Goal: Information Seeking & Learning: Learn about a topic

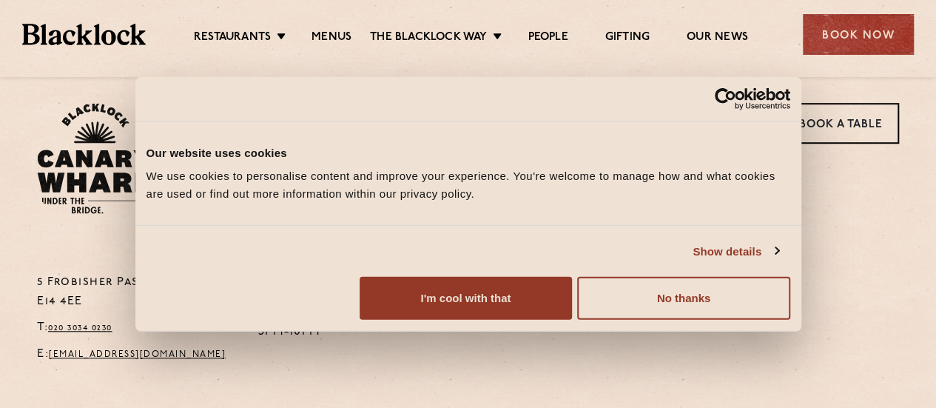
scroll to position [489, 0]
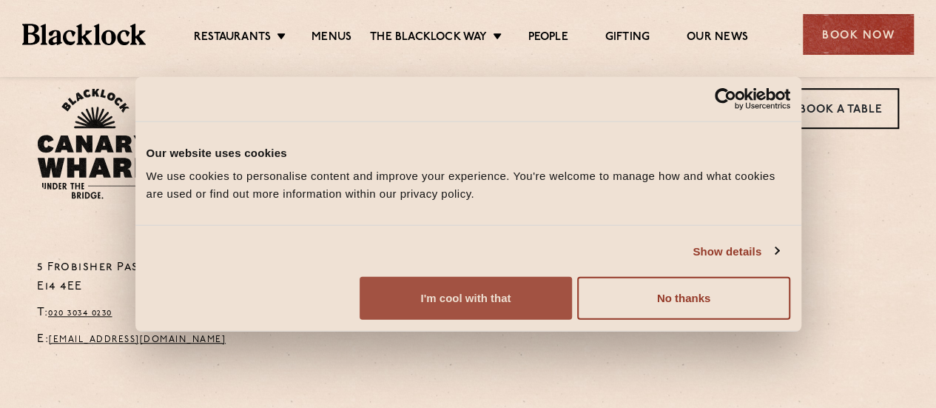
click at [572, 303] on button "I'm cool with that" at bounding box center [466, 298] width 212 height 43
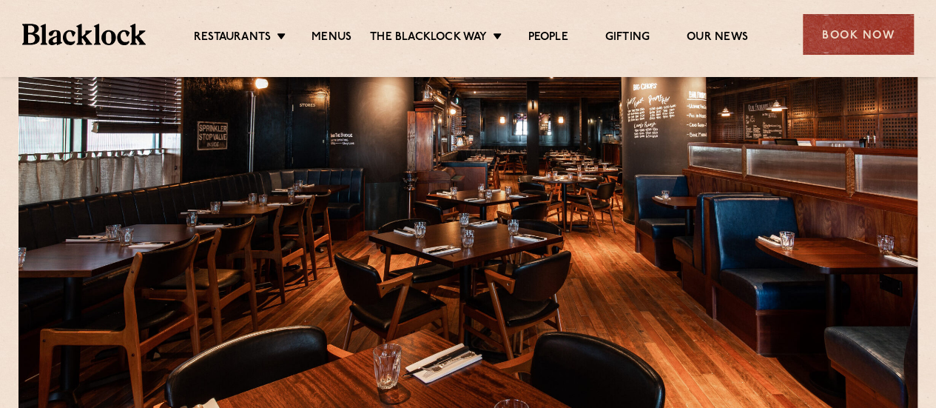
scroll to position [0, 0]
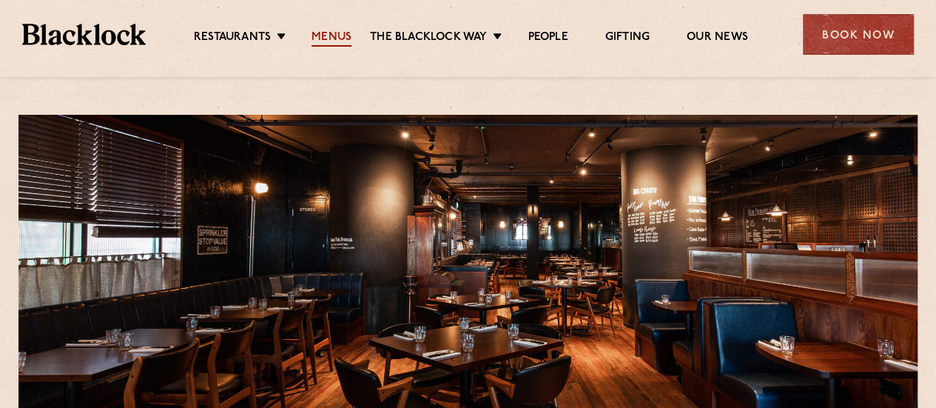
click at [327, 30] on link "Menus" at bounding box center [331, 38] width 40 height 16
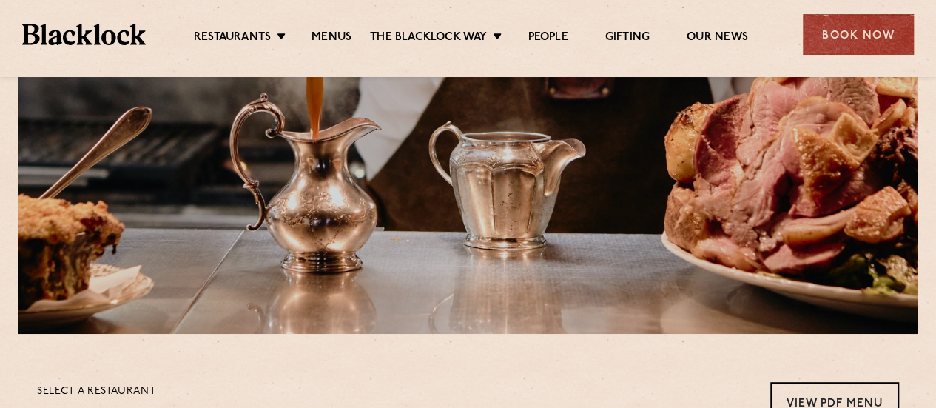
scroll to position [201, 0]
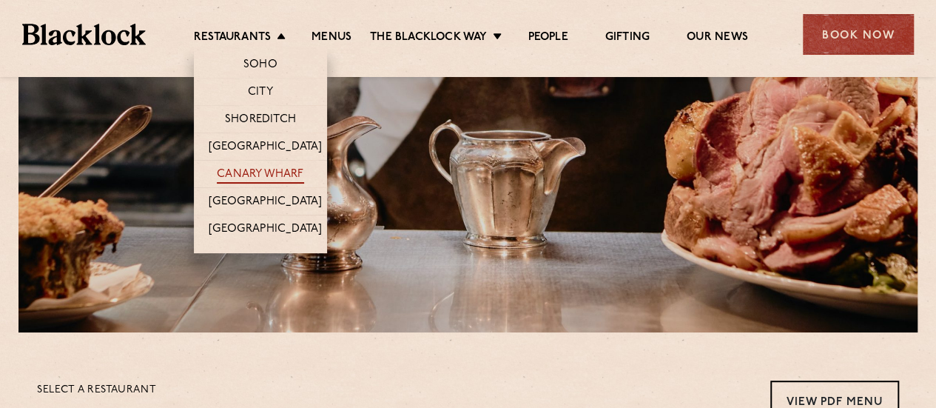
click at [259, 177] on link "Canary Wharf" at bounding box center [260, 175] width 87 height 16
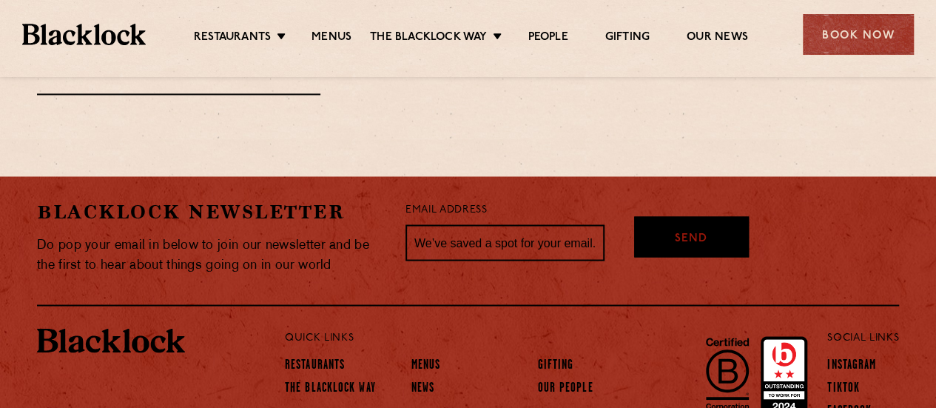
scroll to position [1230, 0]
click at [336, 38] on link "Menus" at bounding box center [331, 38] width 40 height 16
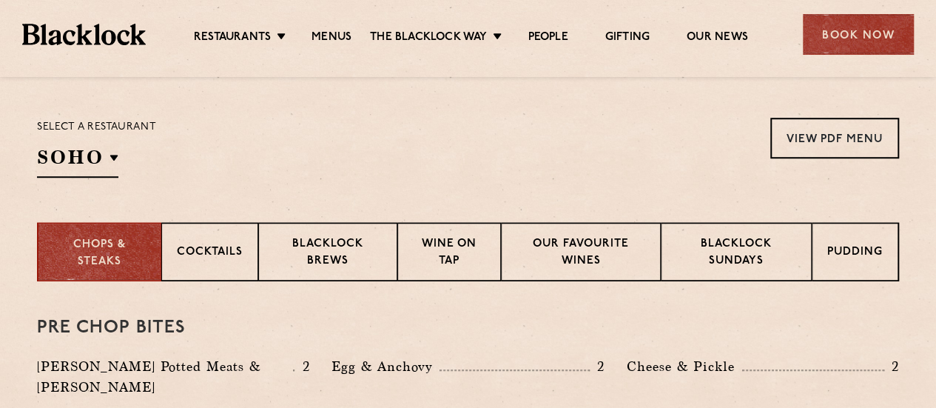
scroll to position [468, 0]
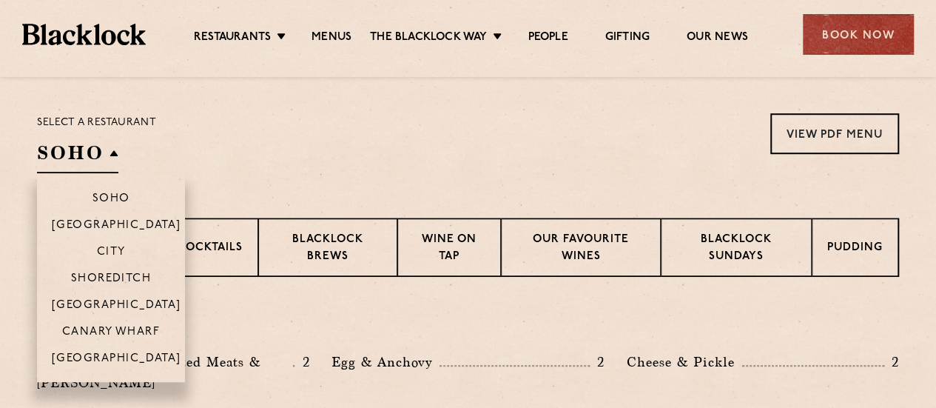
click at [110, 146] on h2 "SOHO" at bounding box center [77, 156] width 81 height 33
click at [118, 330] on p "Canary Wharf" at bounding box center [111, 333] width 98 height 15
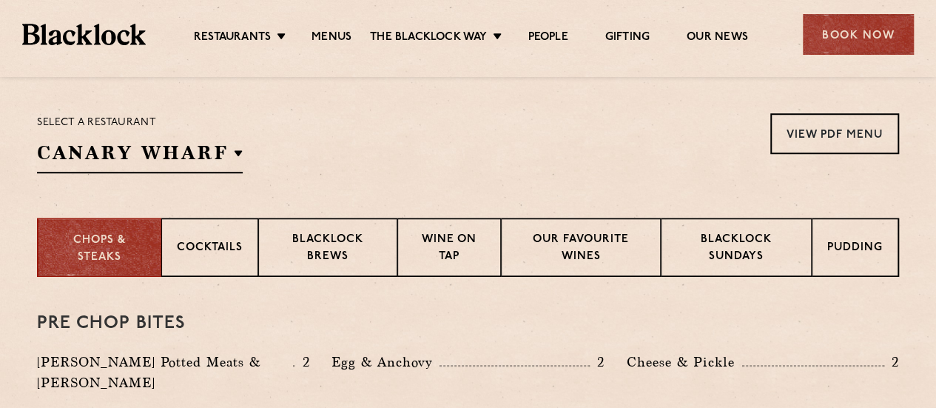
click at [325, 328] on h3 "Pre Chop Bites" at bounding box center [468, 323] width 862 height 19
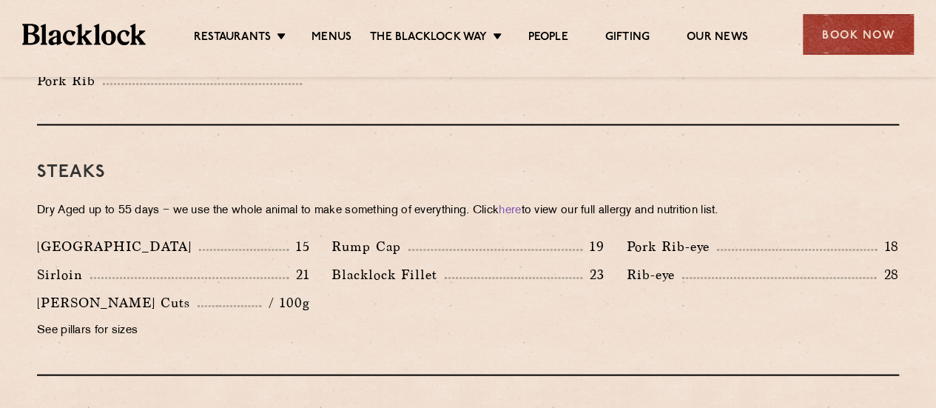
scroll to position [1385, 0]
